Goal: Task Accomplishment & Management: Use online tool/utility

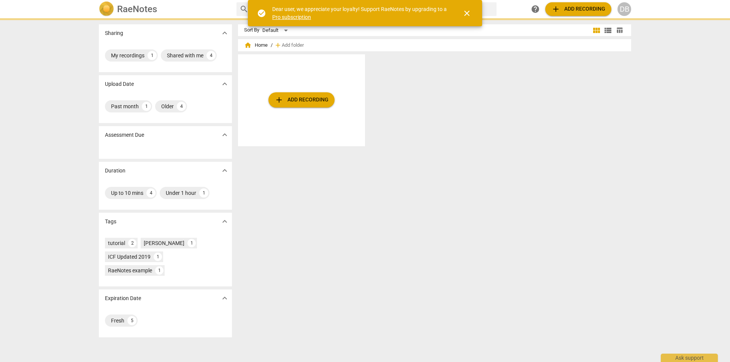
click at [466, 11] on span "close" at bounding box center [466, 13] width 9 height 9
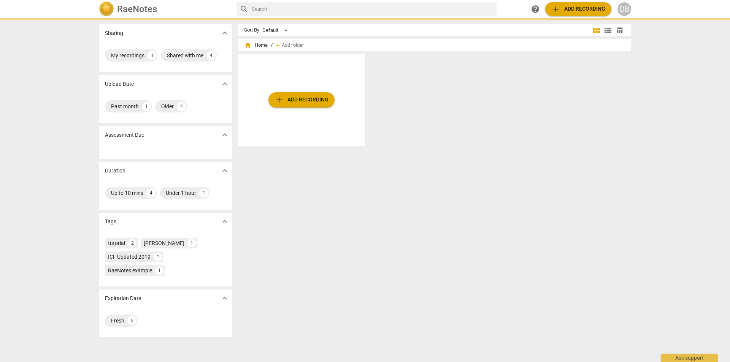
click at [625, 8] on div "DB" at bounding box center [625, 9] width 14 height 14
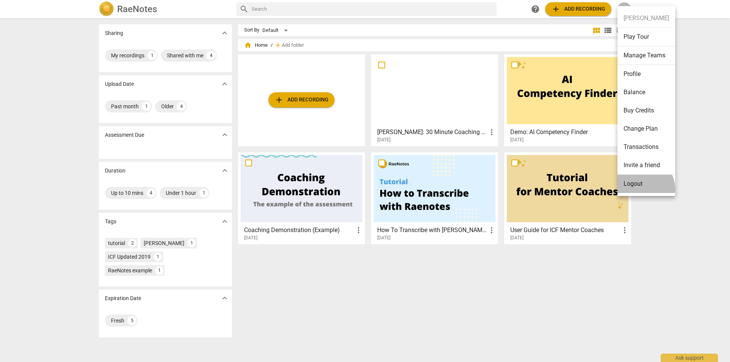
click at [641, 189] on li "Logout" at bounding box center [647, 184] width 58 height 18
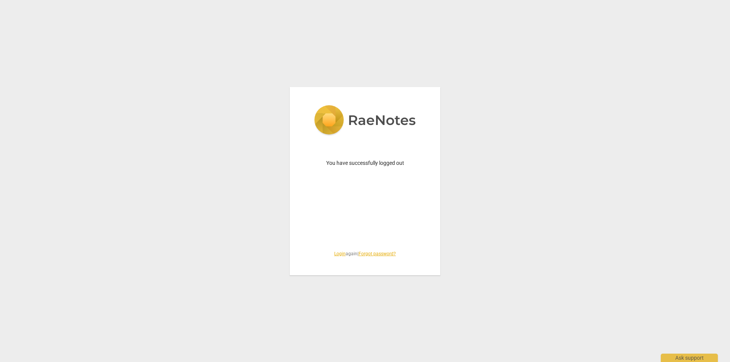
click at [484, 202] on div "You have successfully logged out Login again | Forgot password?" at bounding box center [365, 181] width 730 height 362
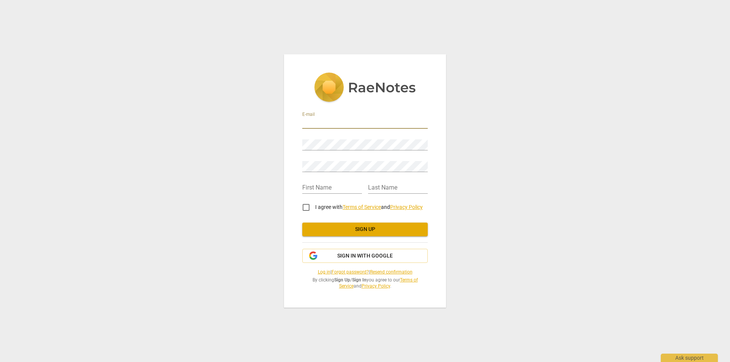
click at [354, 123] on input "email" at bounding box center [364, 123] width 125 height 11
type input "[EMAIL_ADDRESS][DOMAIN_NAME]"
click at [327, 183] on input "text" at bounding box center [332, 188] width 60 height 11
type input "[PERSON_NAME]"
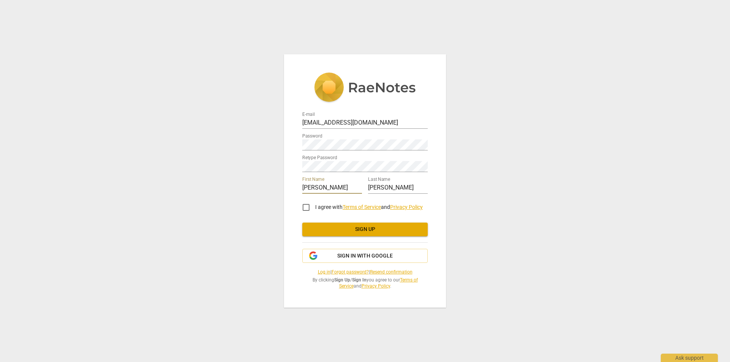
click at [305, 207] on input "I agree with Terms of Service and Privacy Policy" at bounding box center [306, 208] width 18 height 18
checkbox input "true"
click at [362, 227] on span "Sign up" at bounding box center [364, 230] width 113 height 8
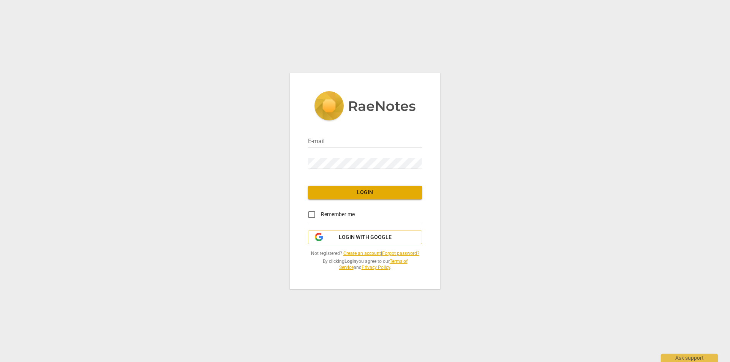
type input "[EMAIL_ADDRESS][DOMAIN_NAME]"
click at [372, 205] on div "E-mail danabernsteinllc@gmail.com Password Login Remember me Login with Google …" at bounding box center [365, 181] width 151 height 216
click at [372, 199] on button "Login" at bounding box center [365, 193] width 114 height 14
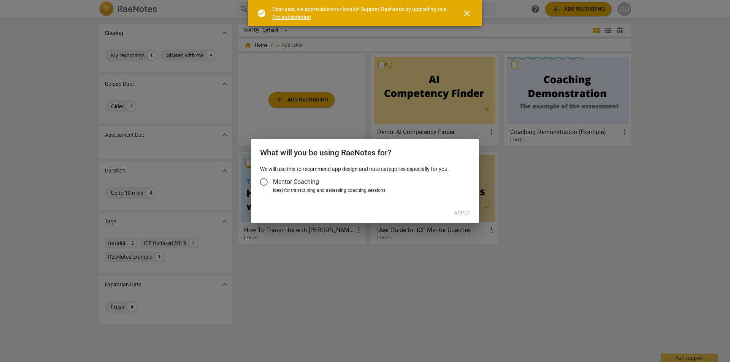
click at [262, 179] on input "Mentor Coaching" at bounding box center [264, 182] width 18 height 18
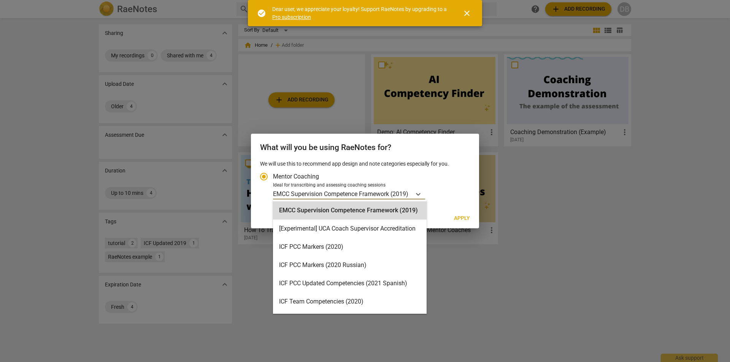
click at [303, 193] on p "EMCC Supervision Competence Framework (2019)" at bounding box center [340, 194] width 135 height 9
click at [0, 0] on input "Ideal for transcribing and assessing coaching sessions 15 results available. Us…" at bounding box center [0, 0] width 0 height 0
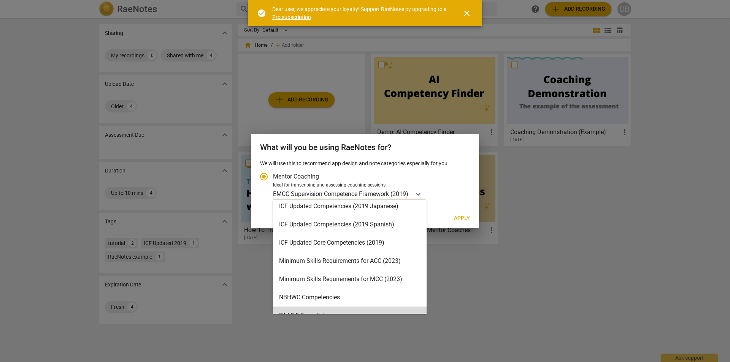
scroll to position [116, 0]
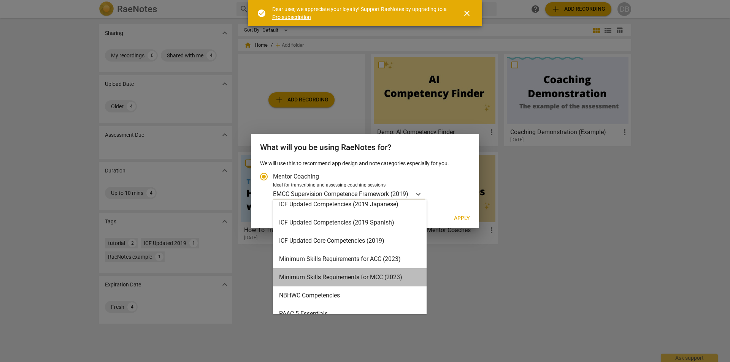
click at [388, 273] on div "Minimum Skills Requirements for MCC (2023)" at bounding box center [350, 277] width 154 height 18
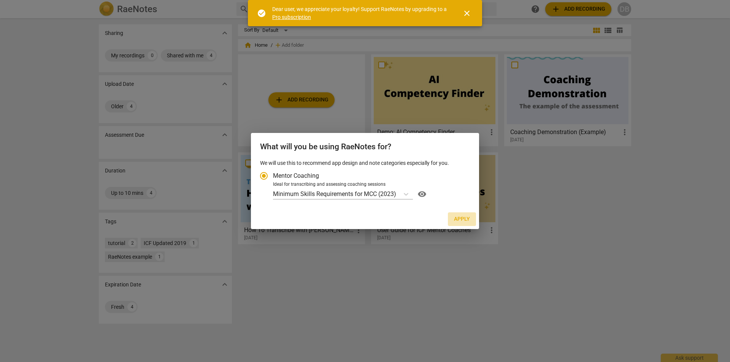
click at [465, 218] on span "Apply" at bounding box center [462, 220] width 16 height 8
radio input "false"
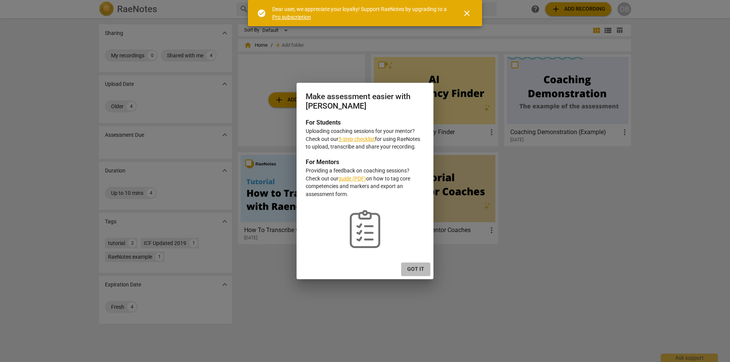
click at [415, 272] on span "Got it" at bounding box center [415, 270] width 17 height 8
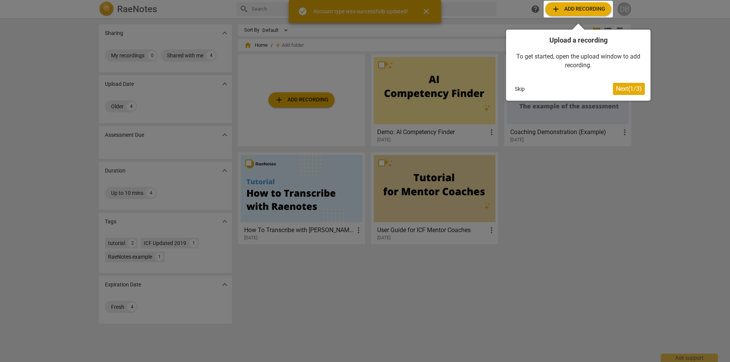
click at [569, 11] on div at bounding box center [578, 9] width 69 height 17
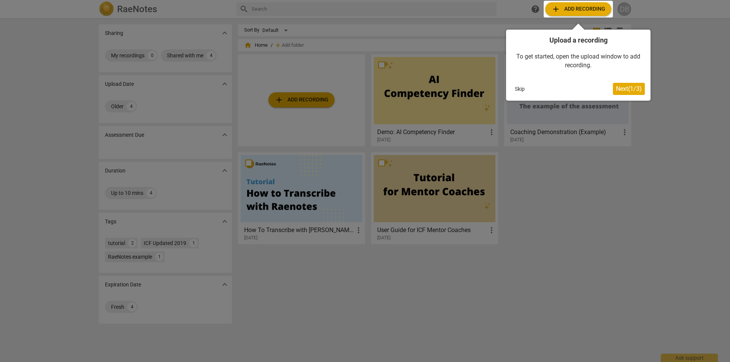
click at [564, 11] on div at bounding box center [578, 9] width 69 height 17
click at [623, 91] on span "Next ( 1 / 3 )" at bounding box center [629, 88] width 26 height 7
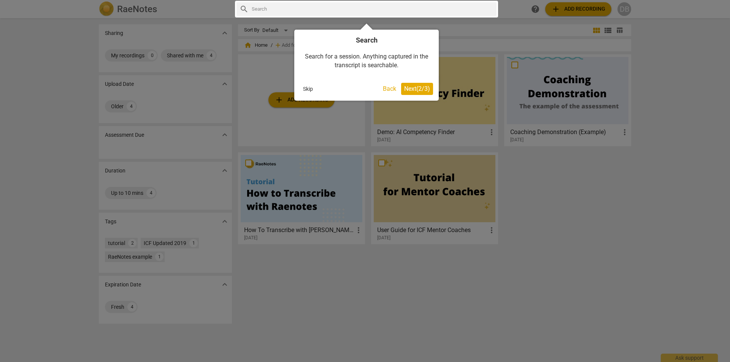
click at [582, 8] on div at bounding box center [365, 181] width 730 height 362
click at [312, 89] on button "Skip" at bounding box center [308, 88] width 16 height 11
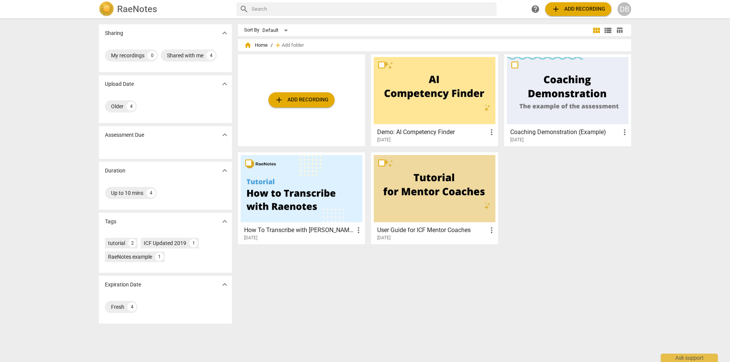
click at [566, 5] on span "add Add recording" at bounding box center [578, 9] width 54 height 9
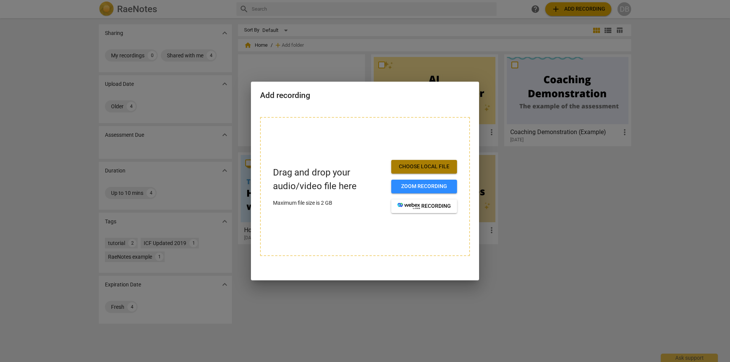
click at [407, 170] on span "Choose local file" at bounding box center [424, 167] width 54 height 8
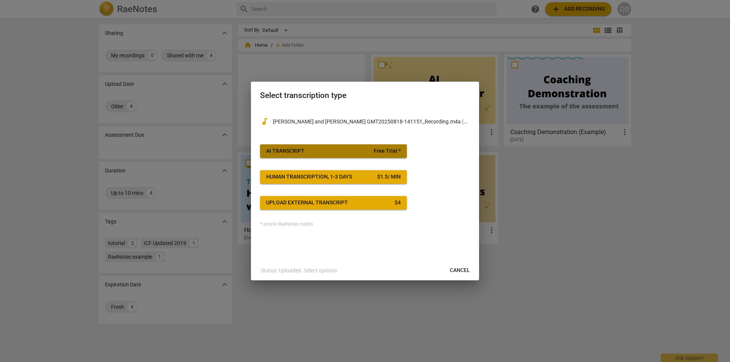
click at [326, 151] on span "AI Transcript Free Trial *" at bounding box center [333, 152] width 135 height 8
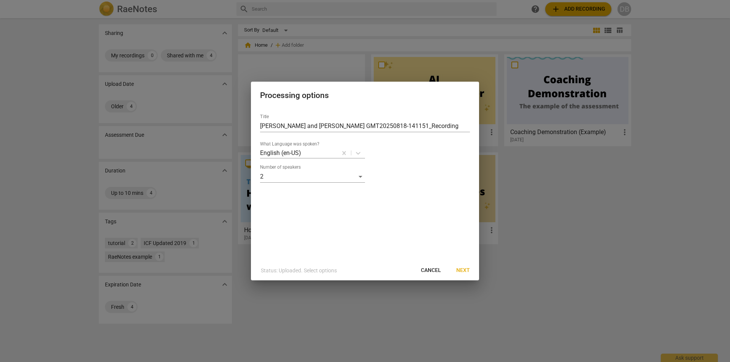
click at [465, 269] on span "Next" at bounding box center [463, 271] width 14 height 8
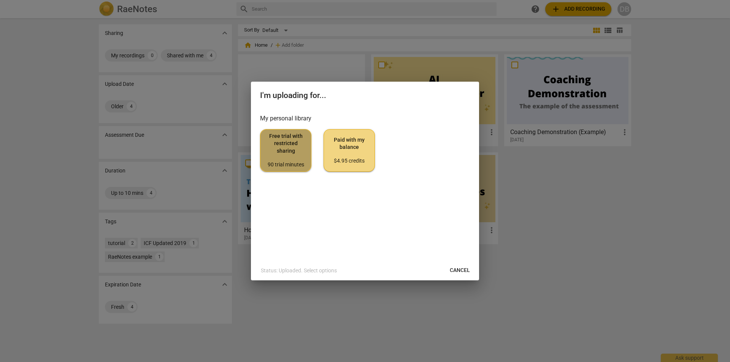
click at [286, 159] on span "Free trial with restricted sharing 90 trial minutes" at bounding box center [286, 151] width 38 height 36
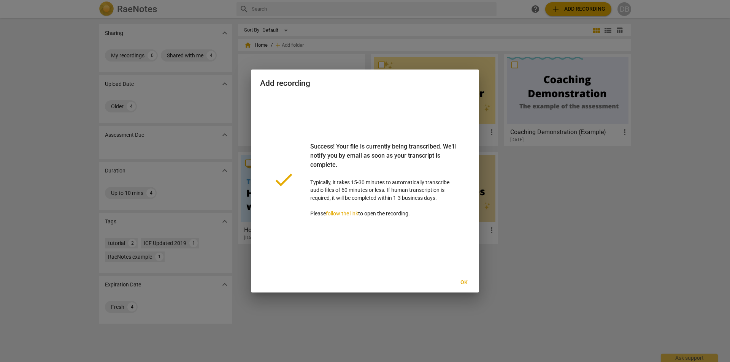
click at [464, 281] on span "Ok" at bounding box center [464, 283] width 12 height 8
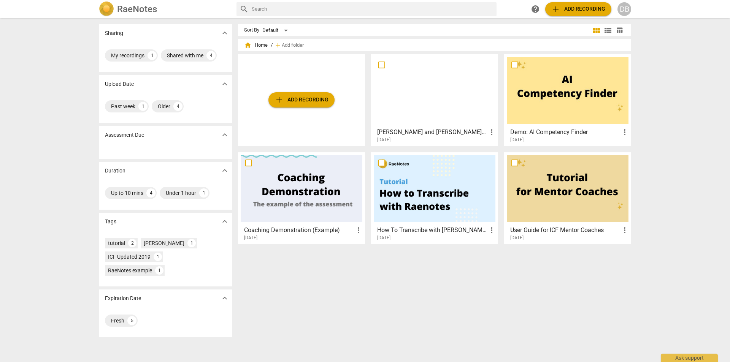
click at [411, 105] on div at bounding box center [435, 90] width 122 height 67
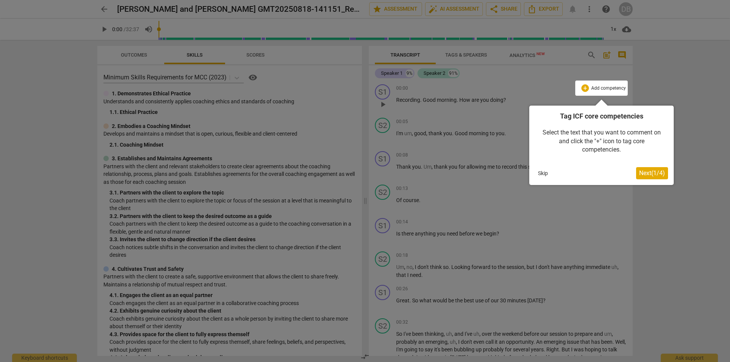
click at [646, 172] on span "Next ( 1 / 4 )" at bounding box center [652, 173] width 26 height 7
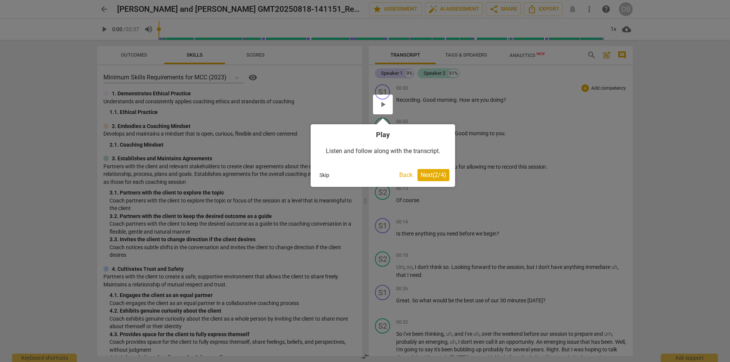
click at [325, 172] on button "Skip" at bounding box center [324, 175] width 16 height 11
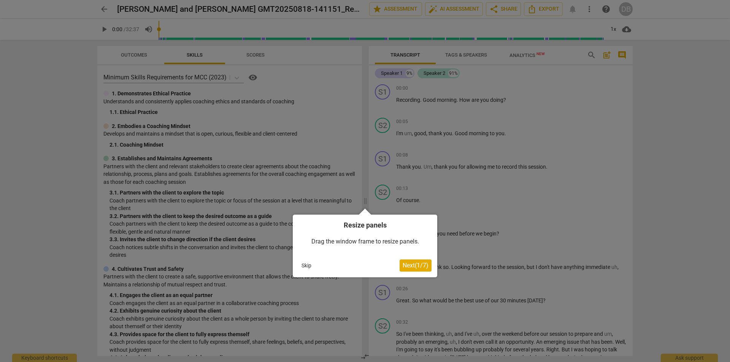
click at [311, 266] on button "Skip" at bounding box center [307, 265] width 16 height 11
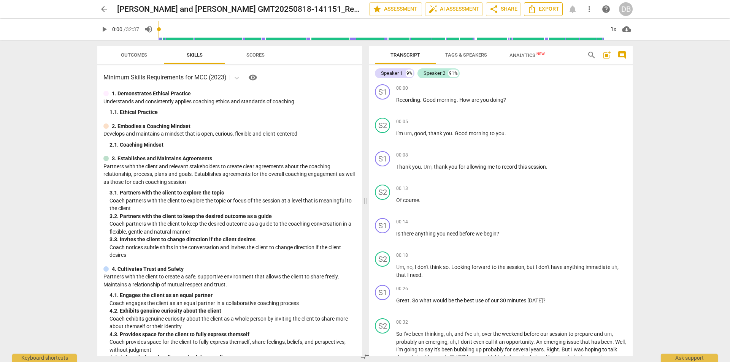
click at [537, 8] on span "Export" at bounding box center [543, 9] width 32 height 9
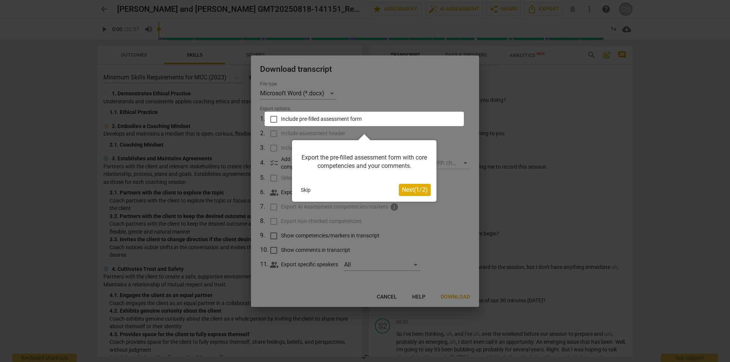
click at [413, 186] on span "Next ( 1 / 2 )" at bounding box center [415, 189] width 26 height 7
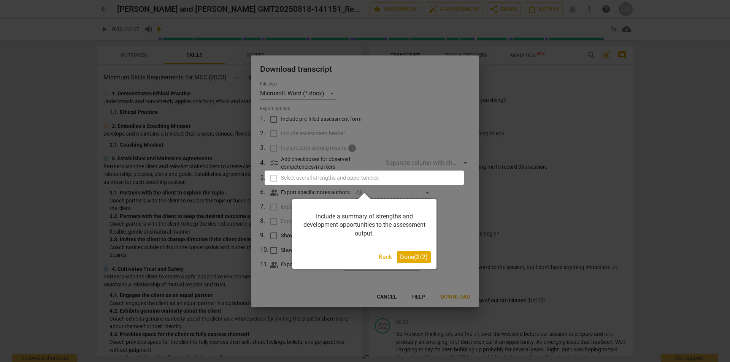
click at [276, 119] on div at bounding box center [365, 181] width 730 height 362
click at [414, 257] on span "Done ( 2 / 2 )" at bounding box center [414, 257] width 28 height 7
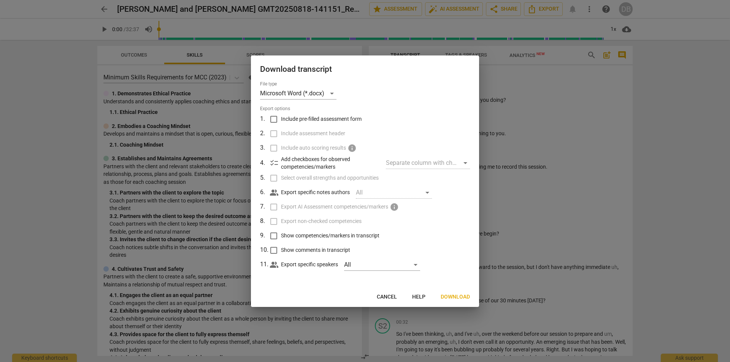
click at [453, 292] on button "Download" at bounding box center [455, 298] width 41 height 14
